Goal: Transaction & Acquisition: Purchase product/service

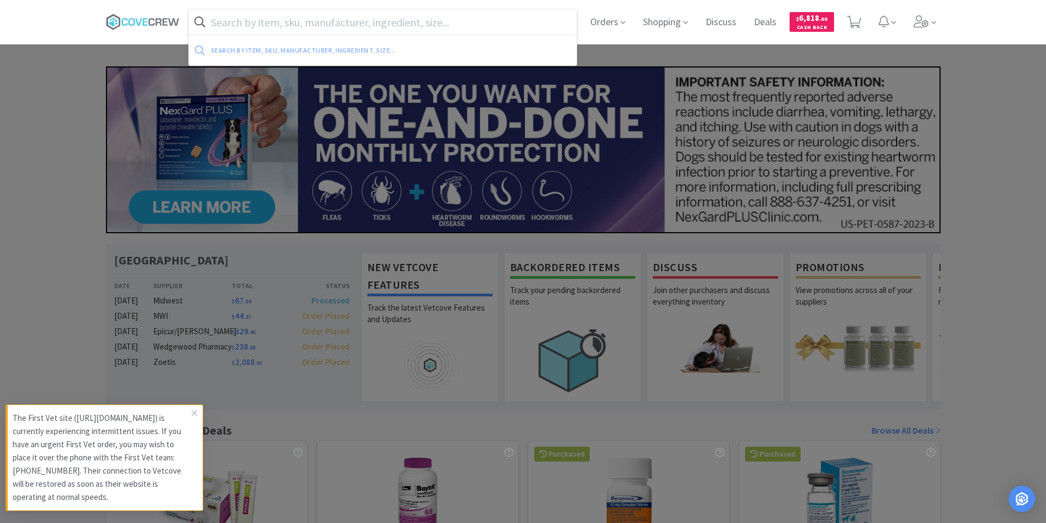
paste input "117335"
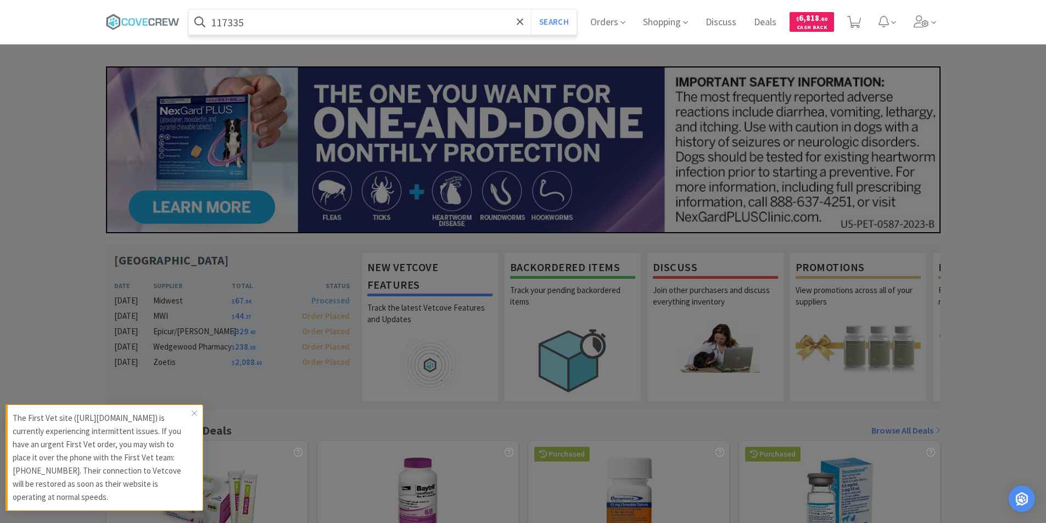
type input "117335"
click at [531, 9] on button "Search" at bounding box center [554, 21] width 46 height 25
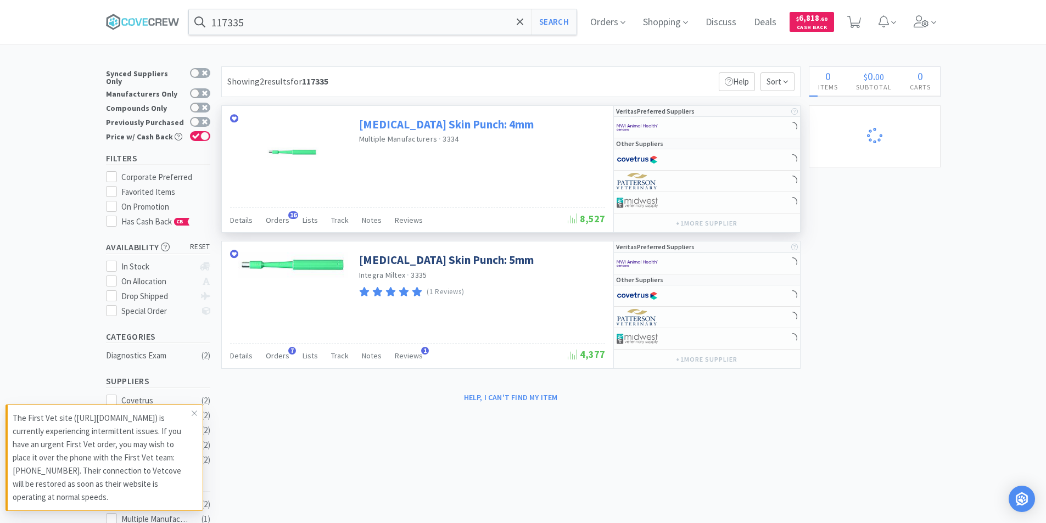
select select "2"
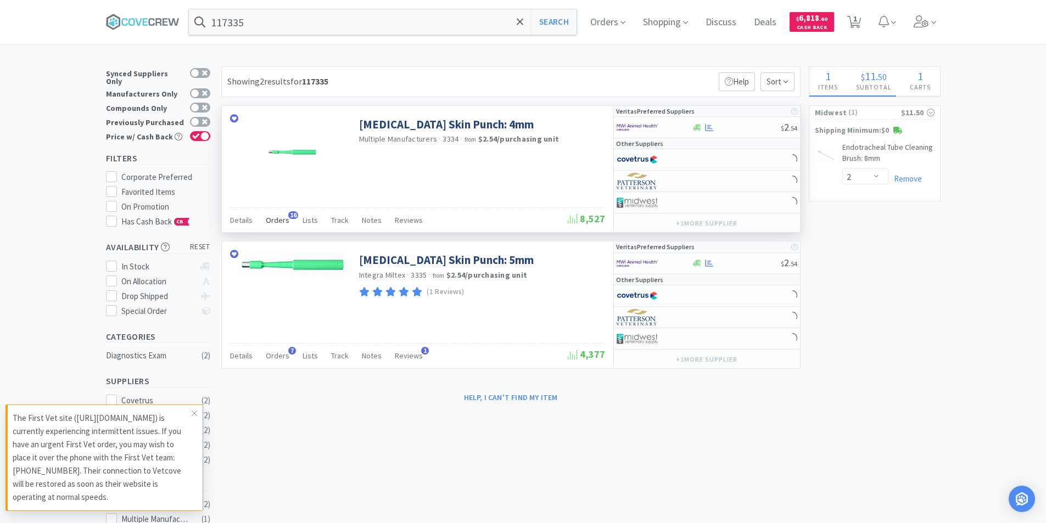
select select "2"
select select "3"
click at [281, 222] on span "Orders" at bounding box center [278, 220] width 24 height 10
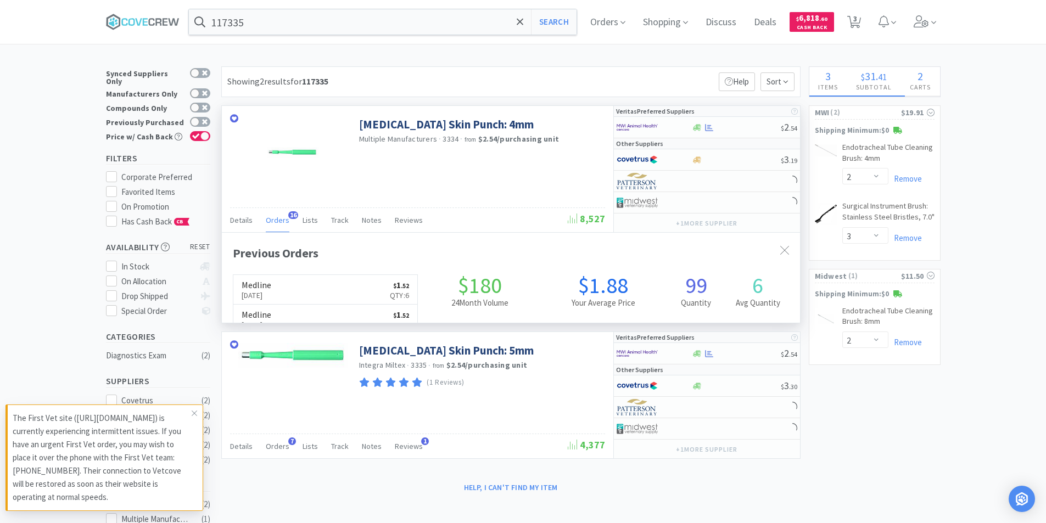
scroll to position [294, 578]
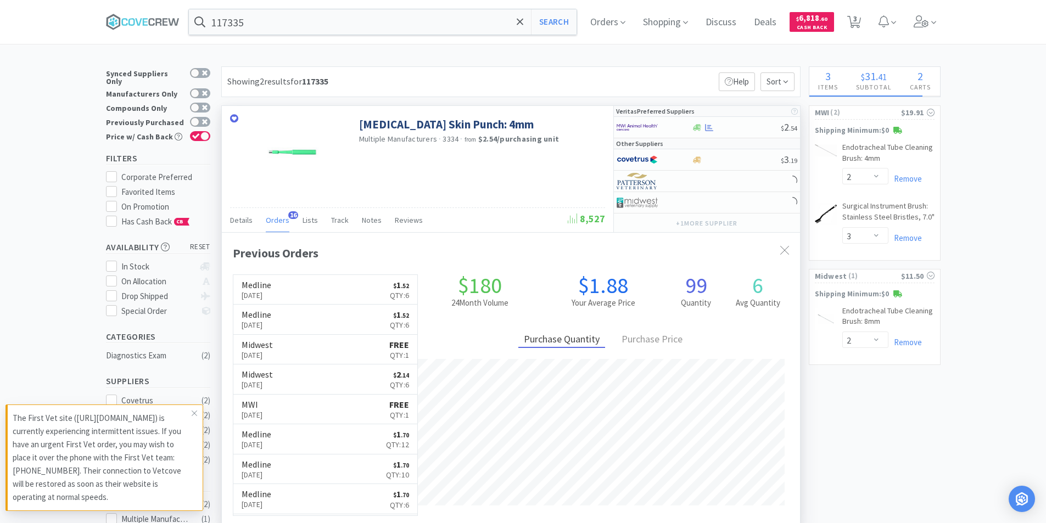
select select "1"
click at [513, 72] on div "Showing 2 results for 117335 Filters Help Sort" at bounding box center [510, 81] width 579 height 31
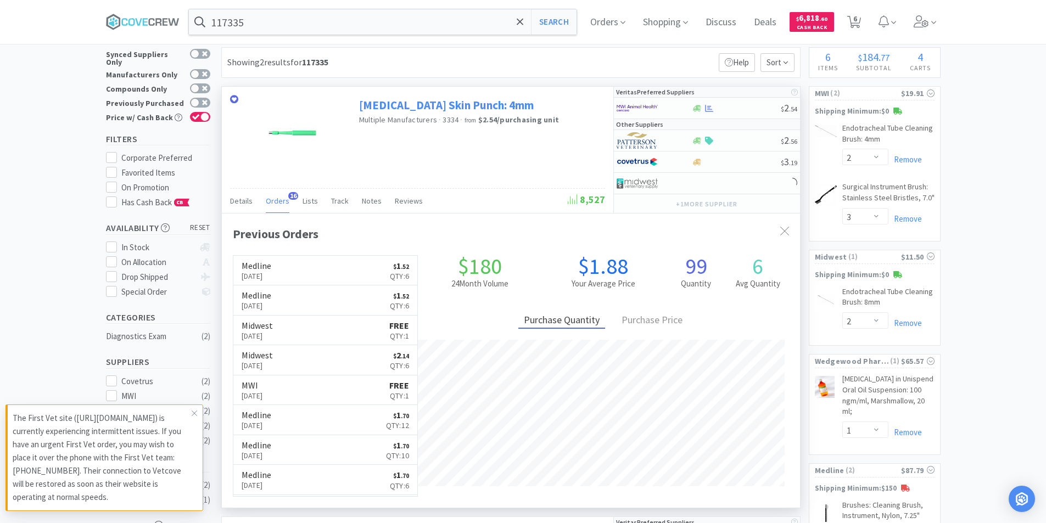
scroll to position [0, 0]
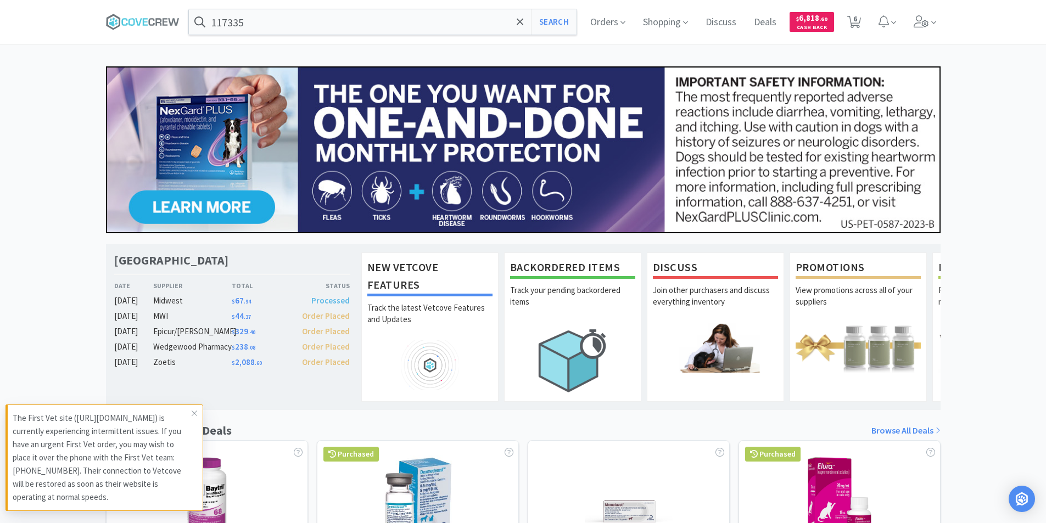
select select "2"
select select "3"
select select "2"
select select "1"
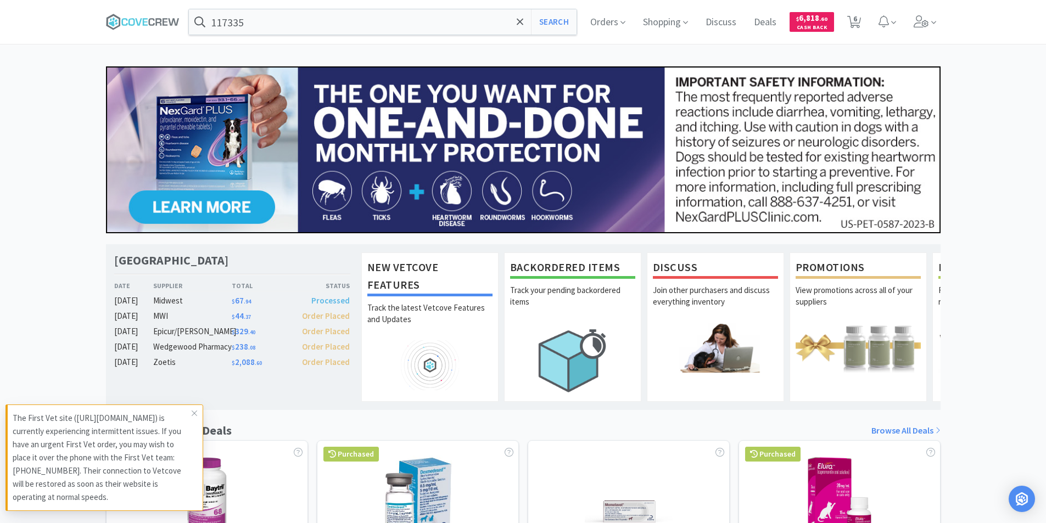
select select "1"
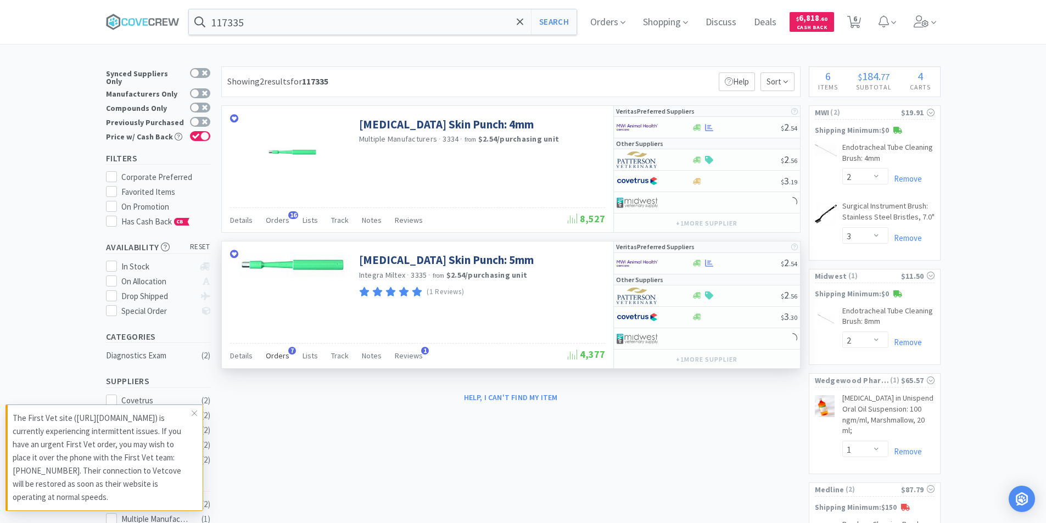
click at [272, 357] on span "Orders" at bounding box center [278, 356] width 24 height 10
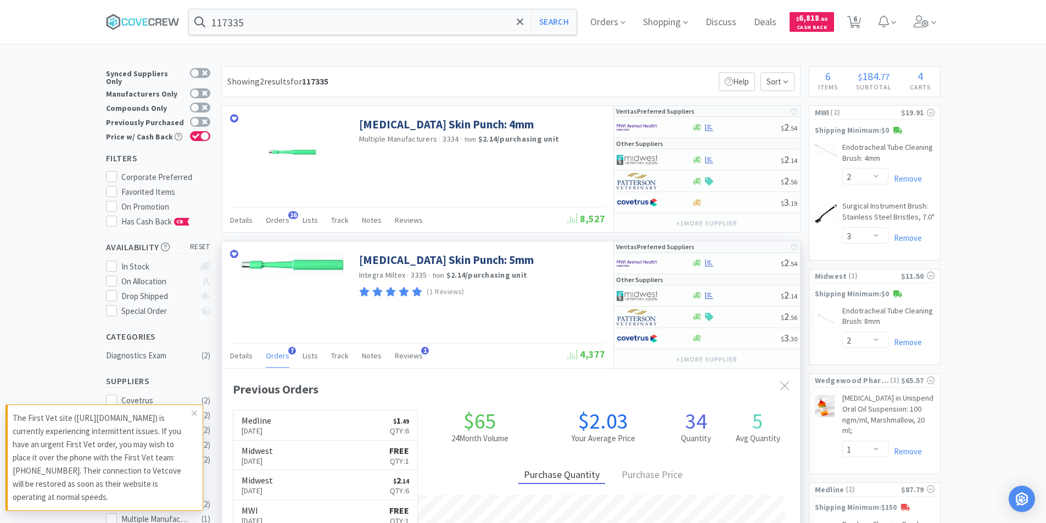
scroll to position [284, 578]
click at [423, 260] on link "[MEDICAL_DATA] Skin Punch: 5mm" at bounding box center [446, 260] width 175 height 15
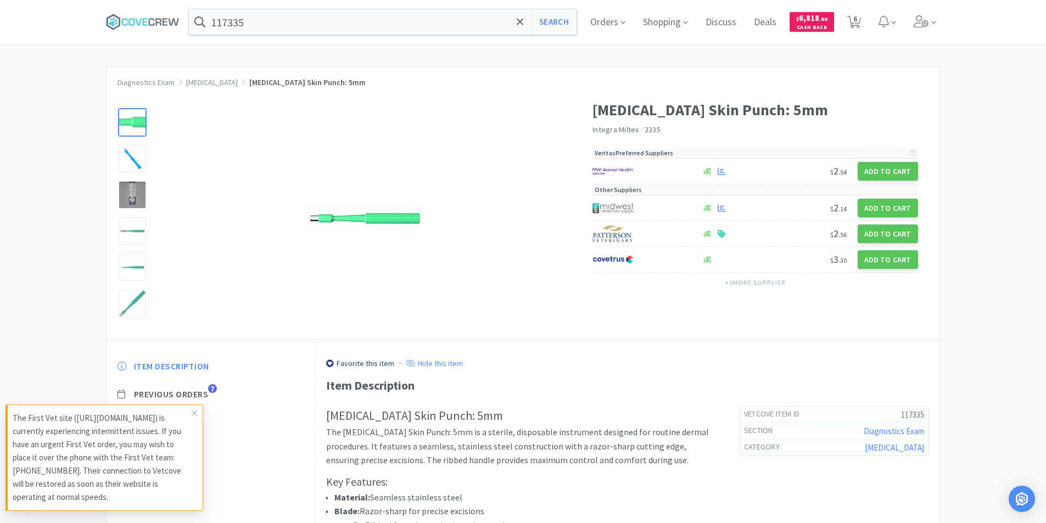
select select "2"
select select "3"
select select "2"
select select "1"
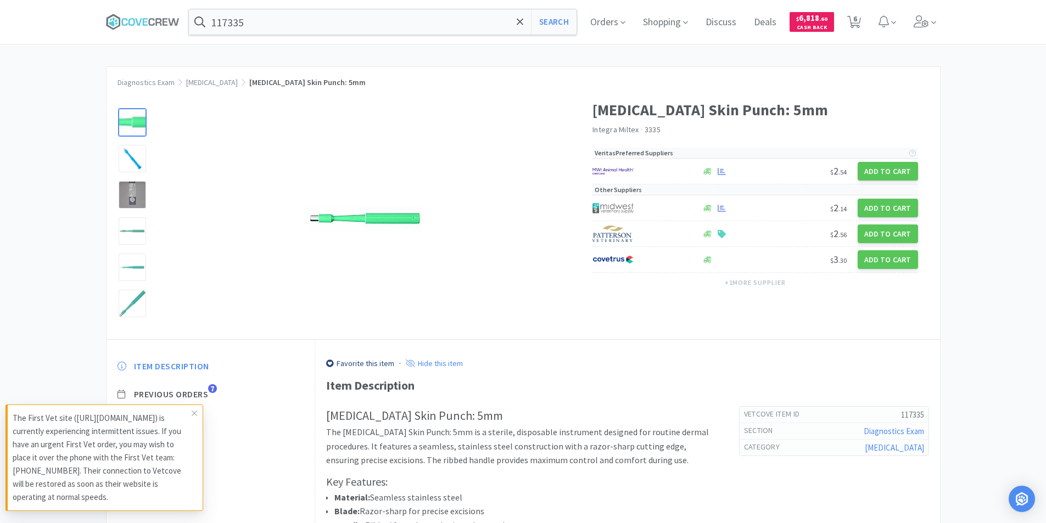
select select "1"
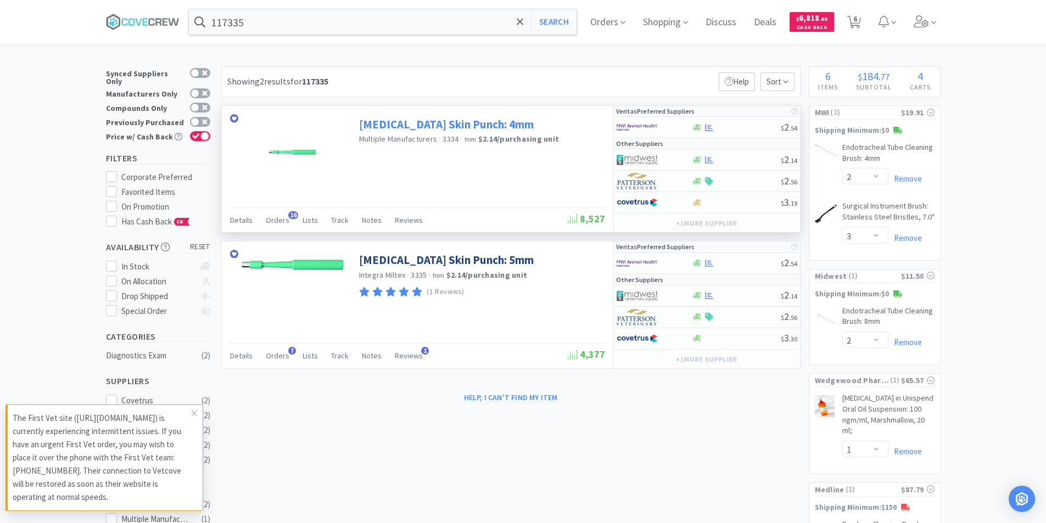
click at [440, 118] on link "[MEDICAL_DATA] Skin Punch: 4mm" at bounding box center [446, 124] width 175 height 15
